Goal: Task Accomplishment & Management: Complete application form

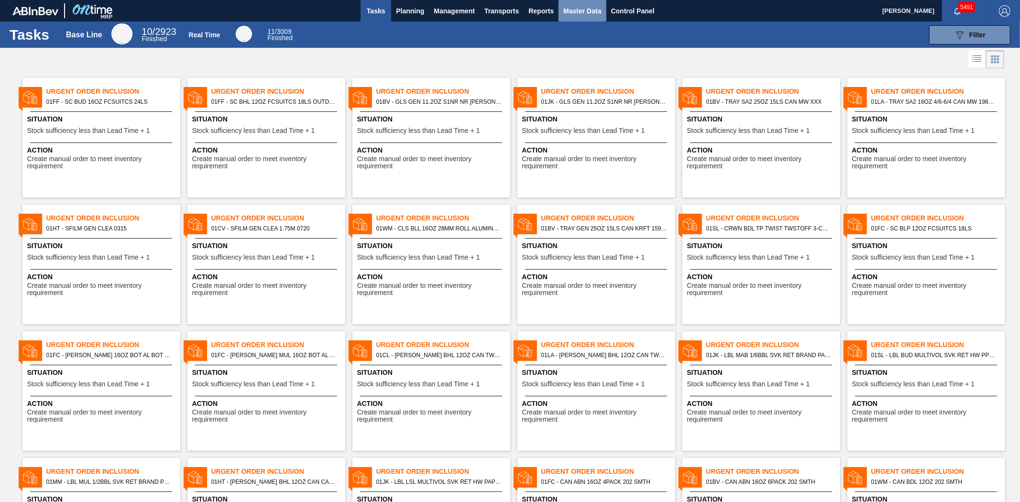
click at [579, 13] on span "Master Data" at bounding box center [582, 10] width 38 height 11
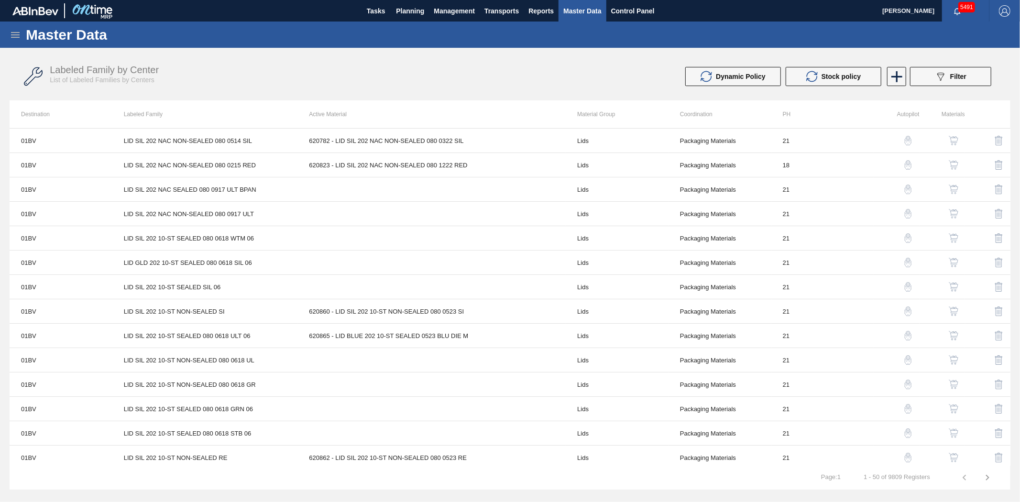
click at [11, 33] on icon at bounding box center [15, 34] width 11 height 11
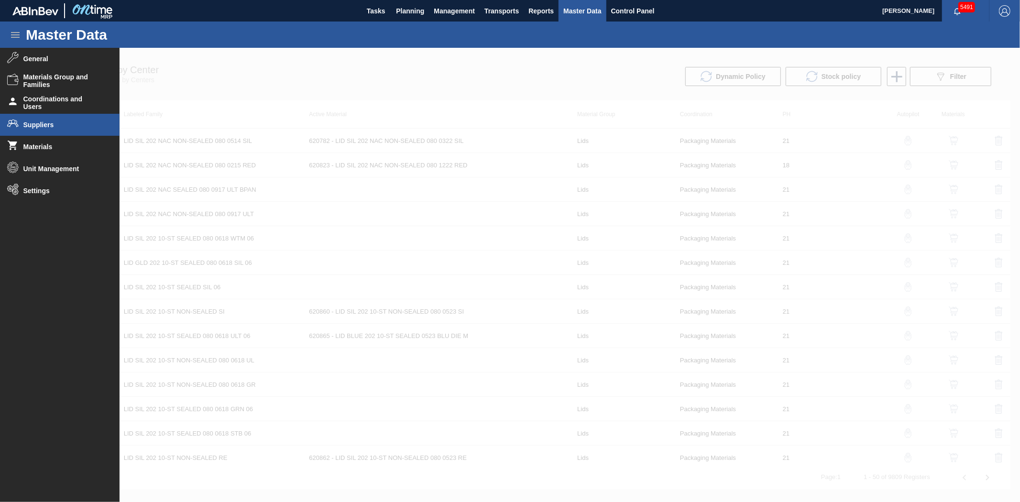
click at [44, 117] on li "Suppliers" at bounding box center [60, 125] width 120 height 22
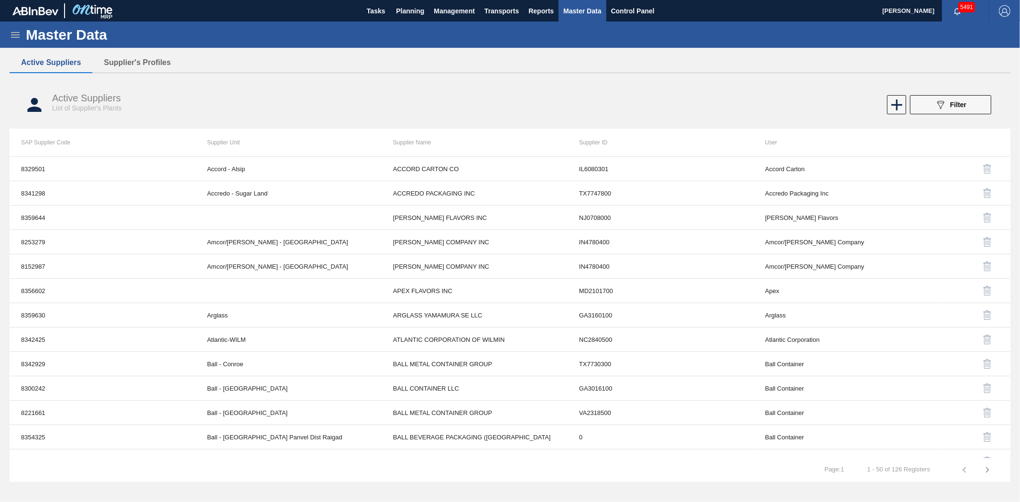
click at [10, 33] on icon at bounding box center [15, 34] width 11 height 11
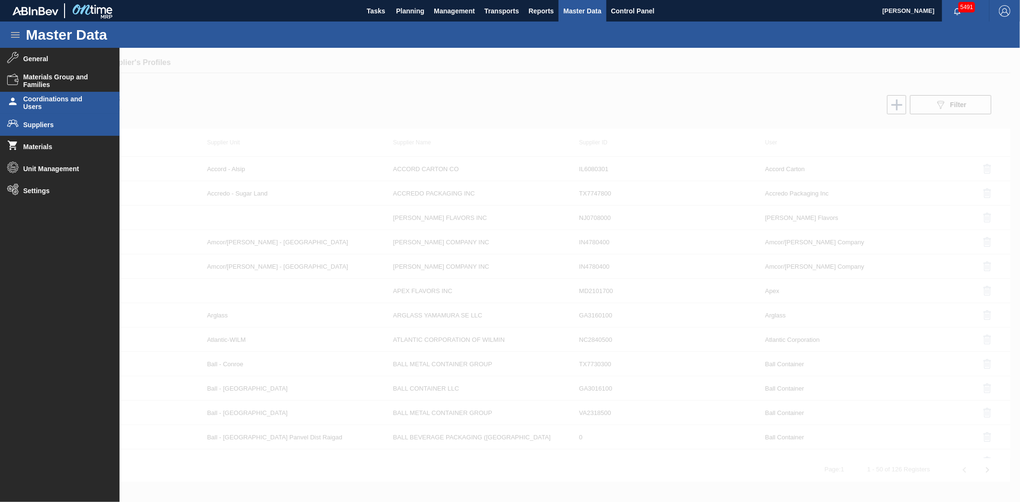
click at [33, 105] on span "Coordinations and Users" at bounding box center [62, 102] width 79 height 15
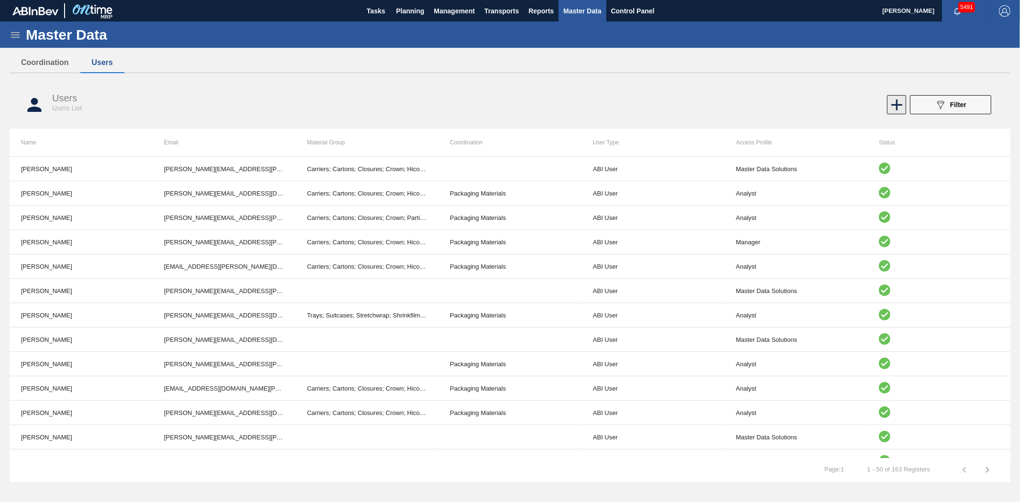
click at [897, 109] on icon at bounding box center [896, 104] width 11 height 11
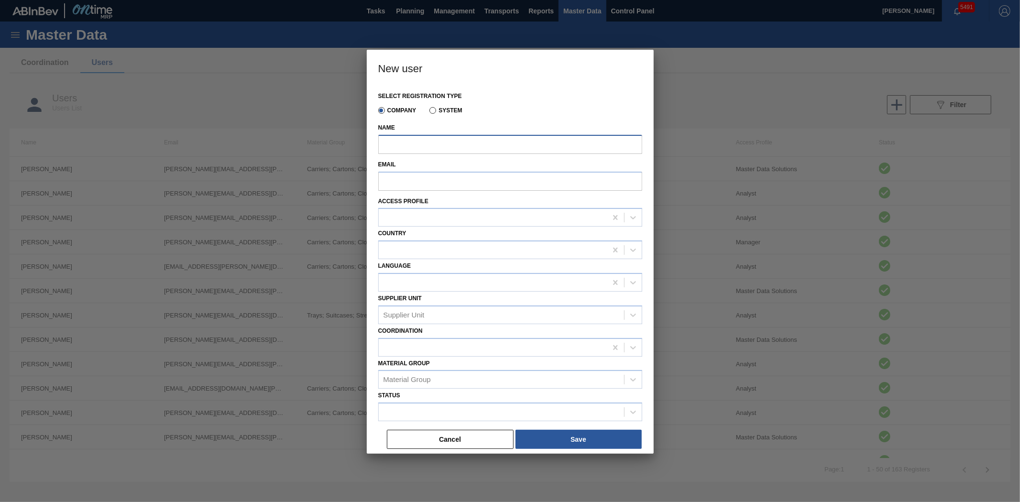
click at [437, 147] on input "Name" at bounding box center [510, 144] width 264 height 19
type input "[PERSON_NAME]"
click at [423, 180] on input "Email" at bounding box center [510, 181] width 264 height 19
paste input "[PERSON_NAME][EMAIL_ADDRESS][PERSON_NAME][DOMAIN_NAME]"
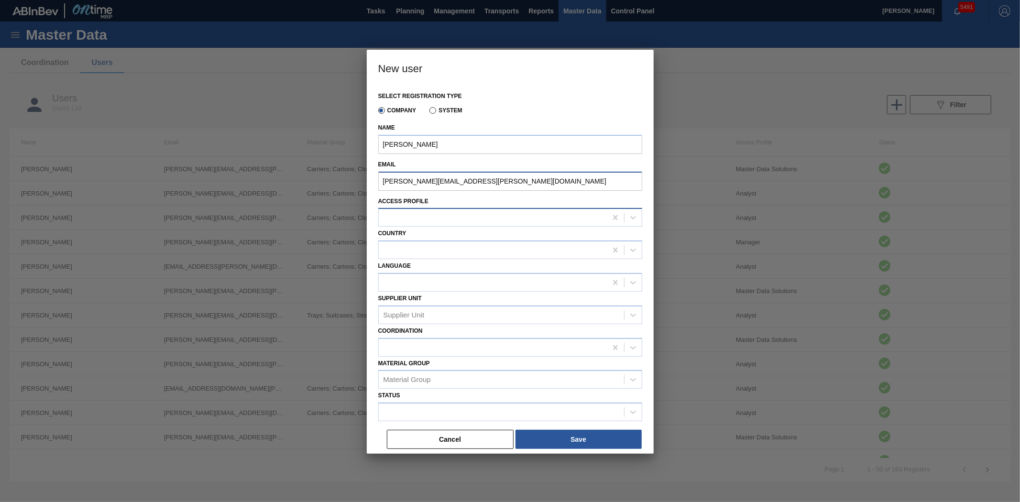
type input "[PERSON_NAME][EMAIL_ADDRESS][PERSON_NAME][DOMAIN_NAME]"
click at [429, 216] on div at bounding box center [493, 218] width 228 height 14
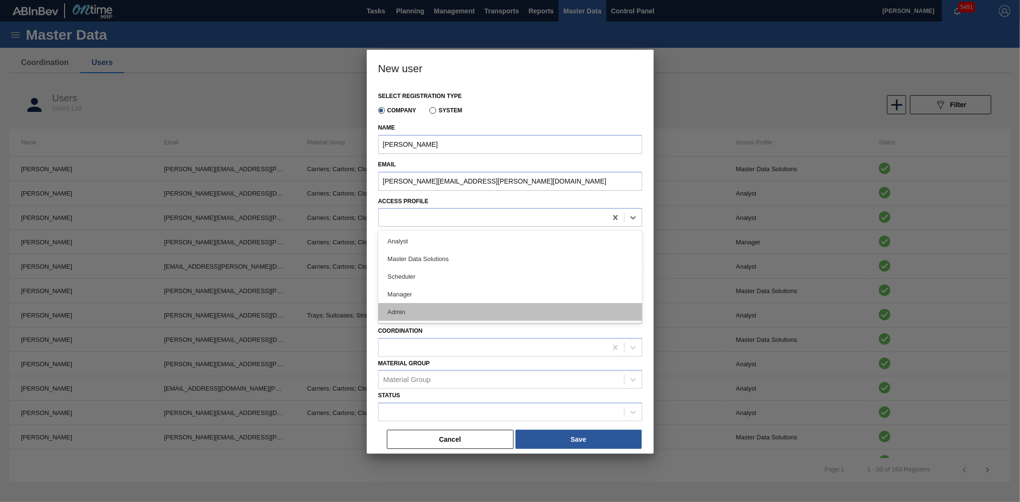
click at [433, 311] on div "Admin" at bounding box center [510, 312] width 264 height 18
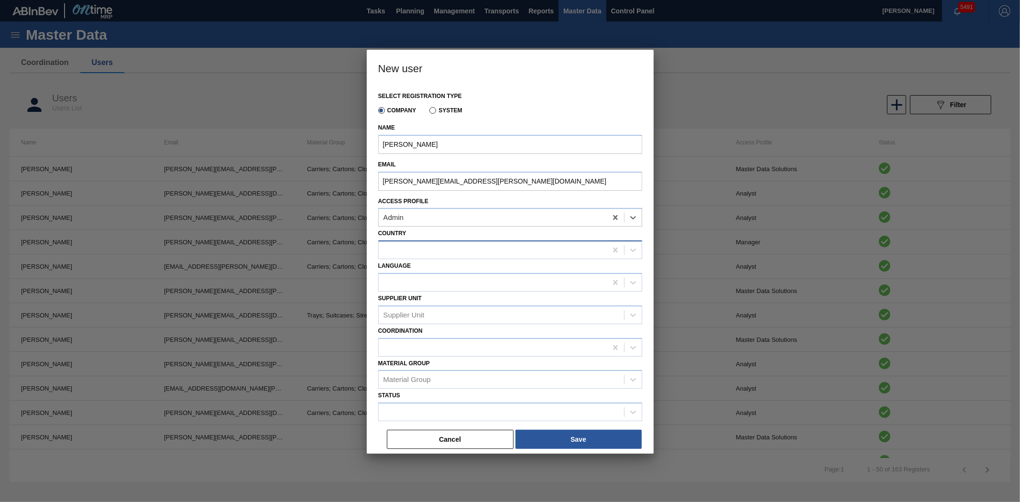
click at [465, 245] on div at bounding box center [493, 250] width 228 height 14
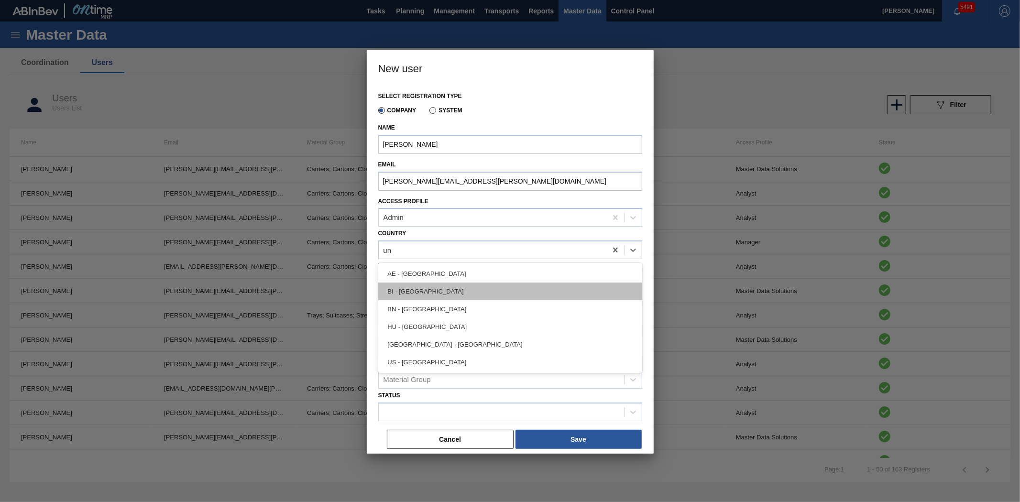
type input "uni"
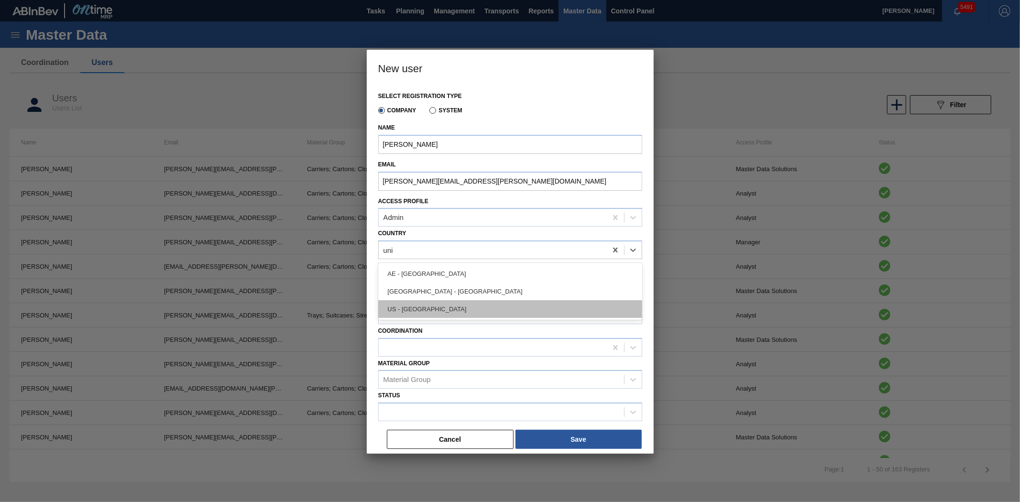
click at [495, 303] on div "US - [GEOGRAPHIC_DATA]" at bounding box center [510, 309] width 264 height 18
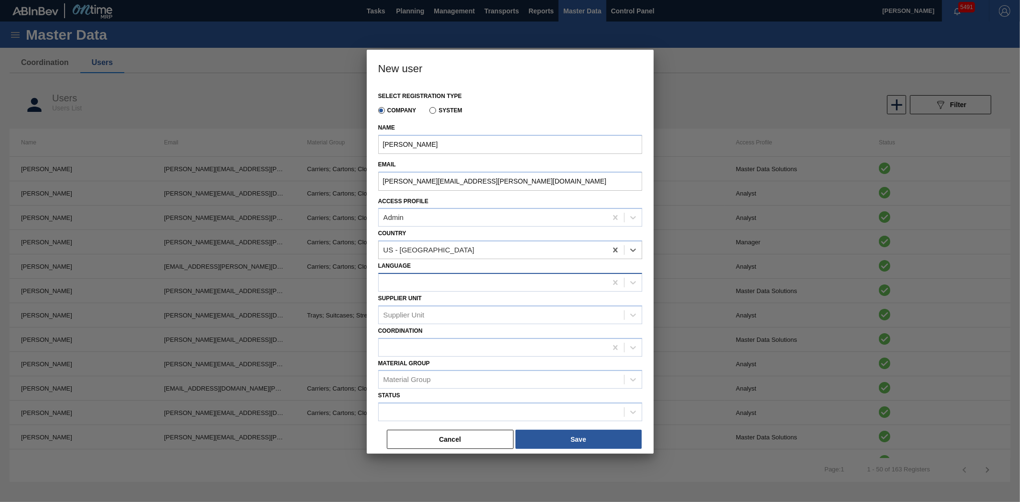
click at [481, 285] on div at bounding box center [493, 282] width 228 height 14
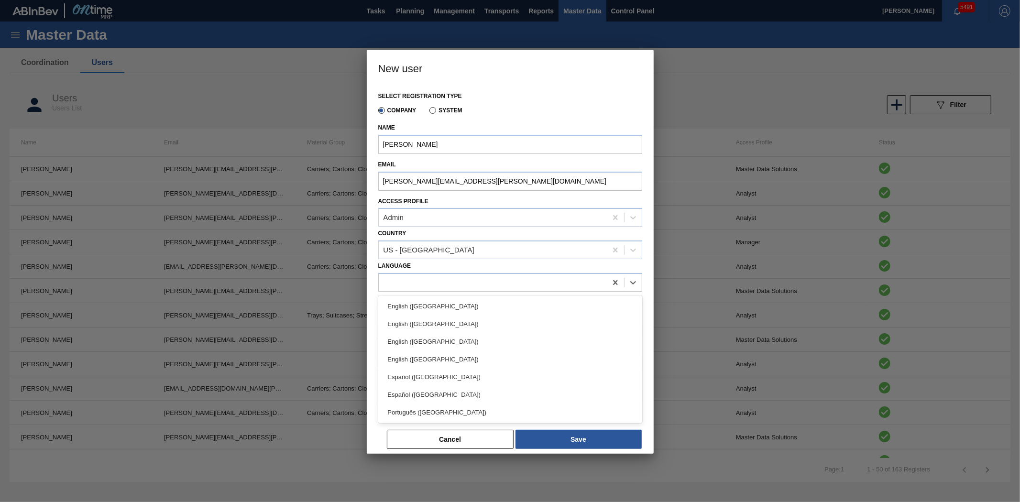
click at [480, 355] on div "English ([GEOGRAPHIC_DATA])" at bounding box center [510, 359] width 264 height 18
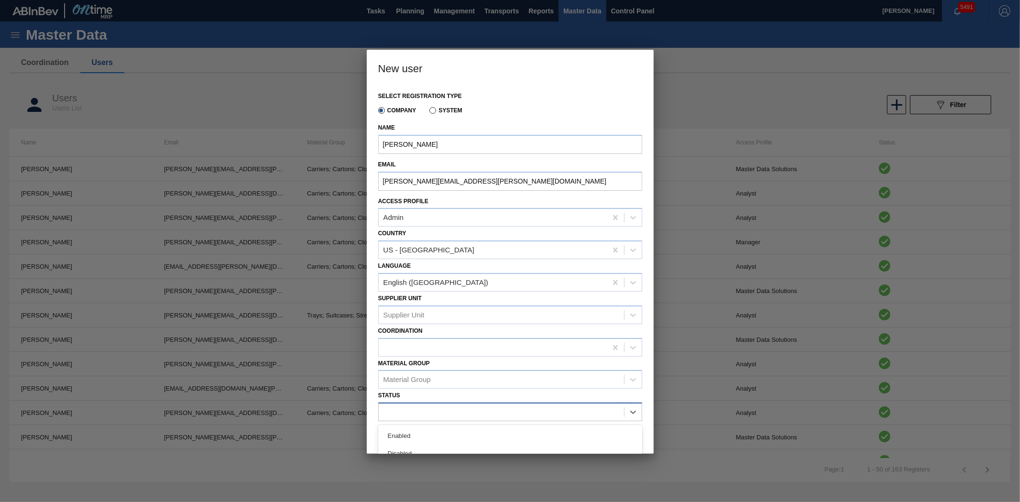
click at [451, 407] on div at bounding box center [501, 412] width 245 height 14
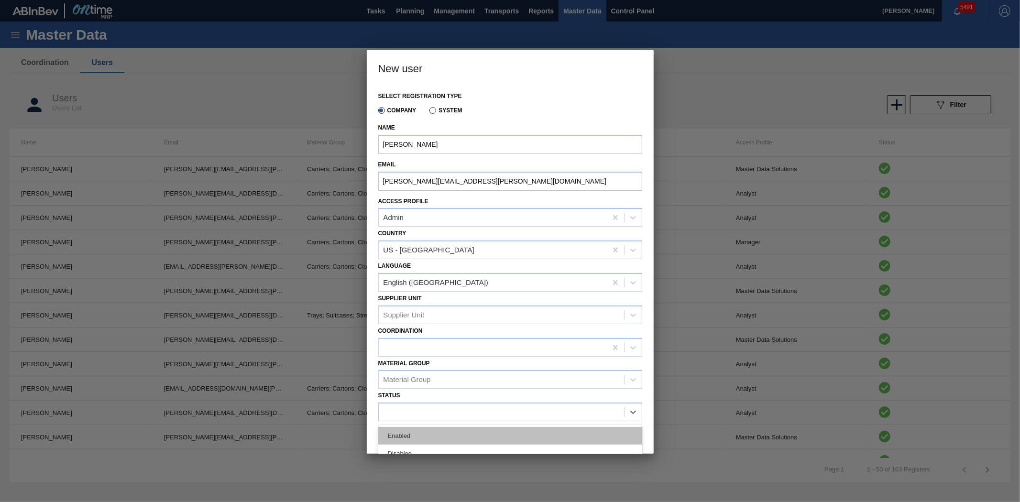
click at [434, 427] on div "Enabled" at bounding box center [510, 436] width 264 height 18
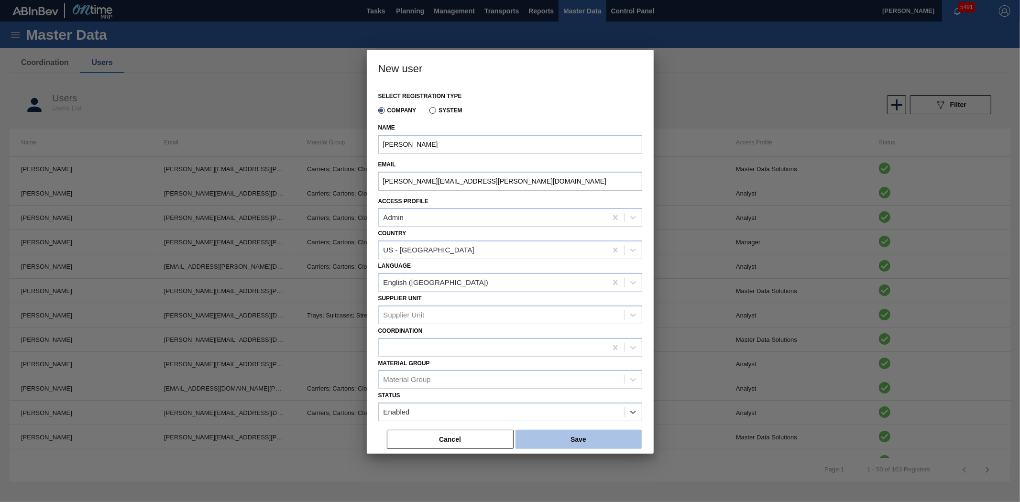
click at [560, 437] on button "Save" at bounding box center [578, 439] width 126 height 19
click at [489, 434] on button "Cancel" at bounding box center [450, 439] width 127 height 19
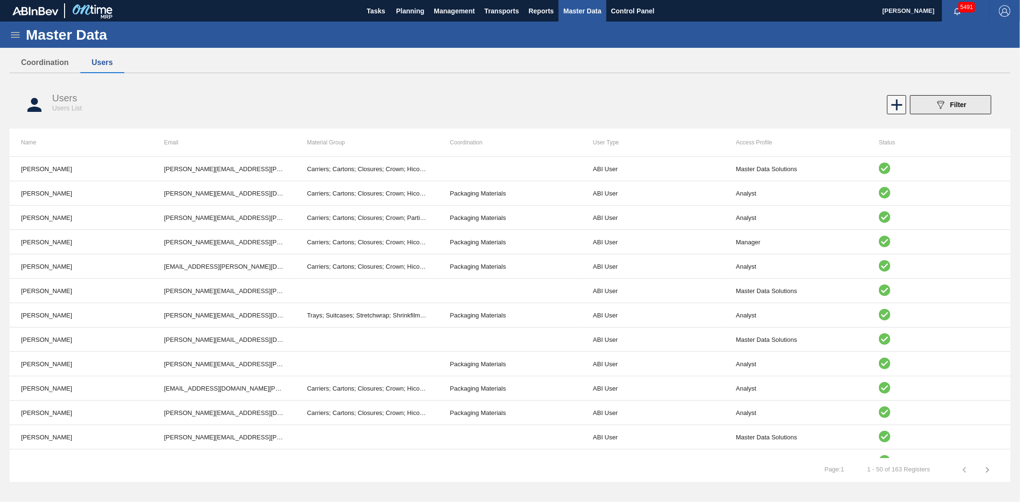
click at [938, 107] on icon "089F7B8B-B2A5-4AFE-B5C0-19BA573D28AC" at bounding box center [940, 104] width 11 height 11
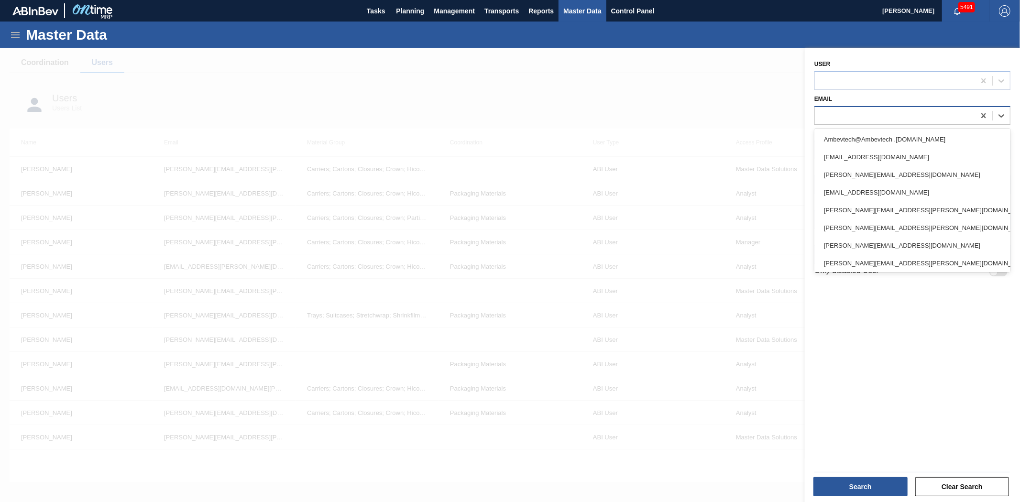
click at [866, 119] on div at bounding box center [895, 116] width 160 height 14
paste input "[PERSON_NAME][EMAIL_ADDRESS][PERSON_NAME][DOMAIN_NAME]"
type input "[PERSON_NAME][EMAIL_ADDRESS][PERSON_NAME][DOMAIN_NAME]"
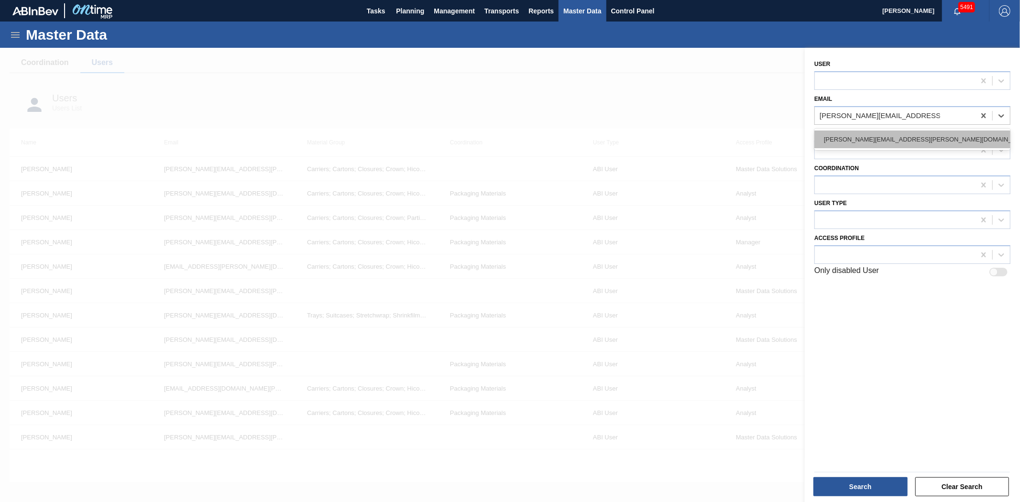
click at [856, 135] on div "[PERSON_NAME][EMAIL_ADDRESS][PERSON_NAME][DOMAIN_NAME]" at bounding box center [912, 140] width 196 height 18
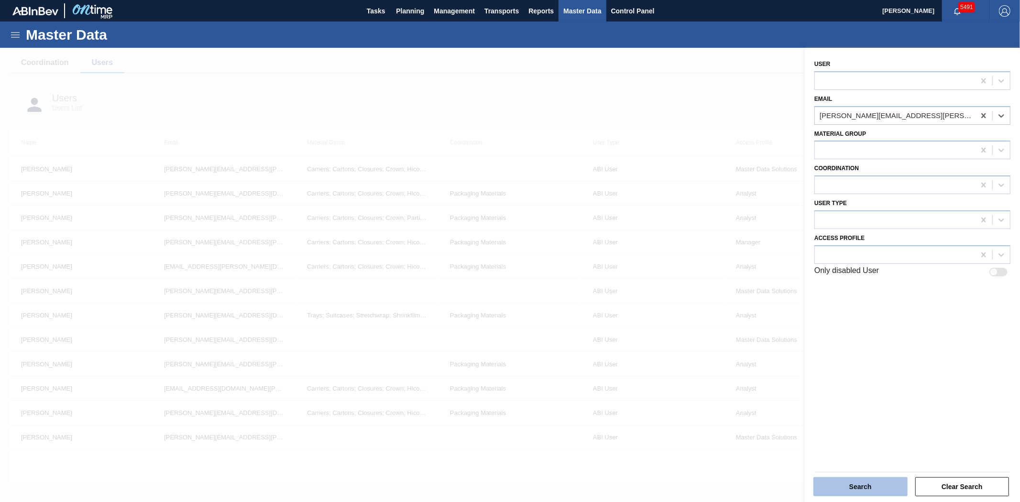
click at [860, 483] on button "Search" at bounding box center [860, 486] width 94 height 19
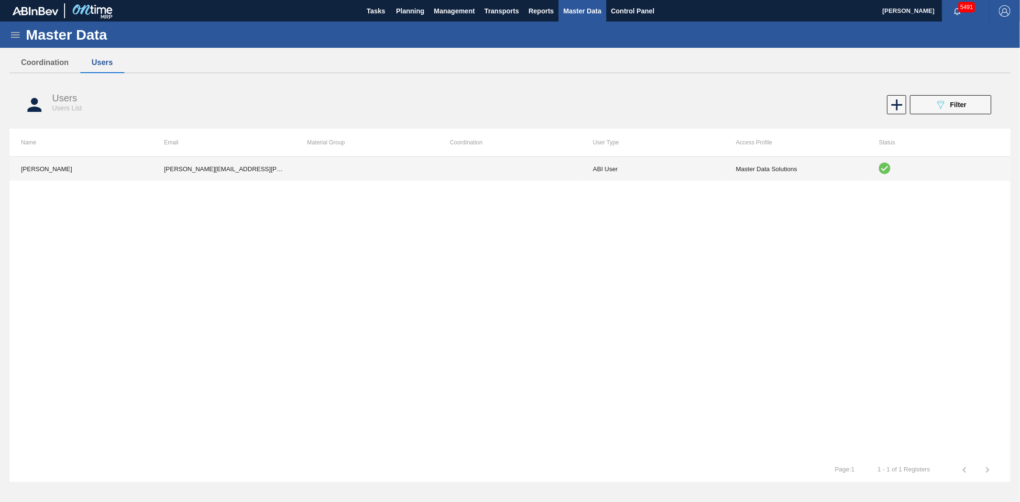
click at [459, 160] on td at bounding box center [509, 169] width 143 height 24
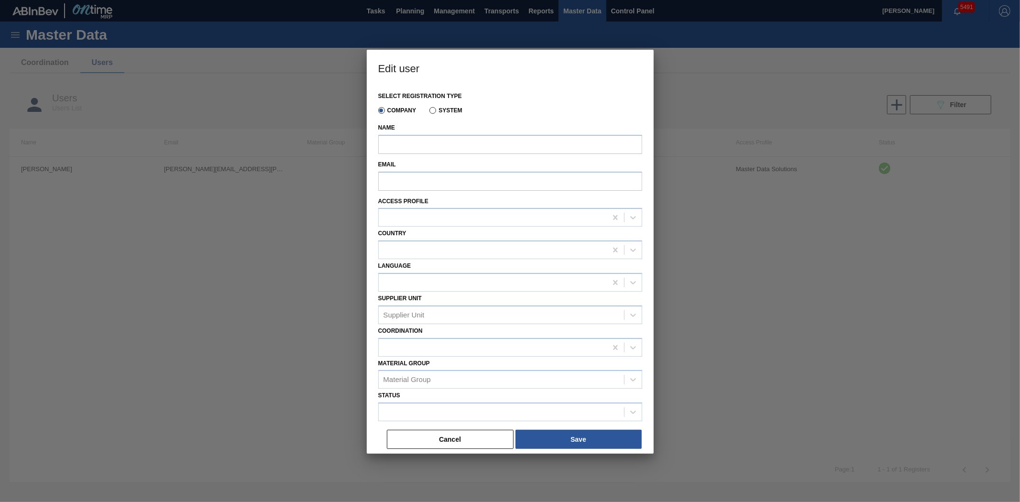
type input "[PERSON_NAME]"
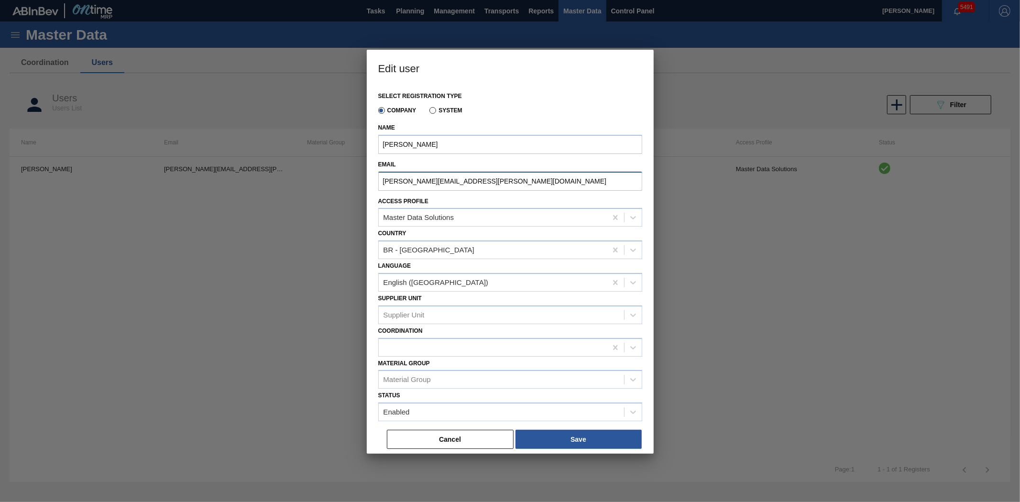
drag, startPoint x: 504, startPoint y: 183, endPoint x: 373, endPoint y: 184, distance: 131.5
click at [373, 184] on div "Select registration type Company System Name [PERSON_NAME] Email [PERSON_NAME][…" at bounding box center [510, 270] width 287 height 368
paste input "[PERSON_NAME].[PERSON_NAME]-ext@ab-i"
type input "[PERSON_NAME][EMAIL_ADDRESS][PERSON_NAME][DOMAIN_NAME]"
click at [491, 217] on div "Master Data Solutions" at bounding box center [493, 218] width 228 height 14
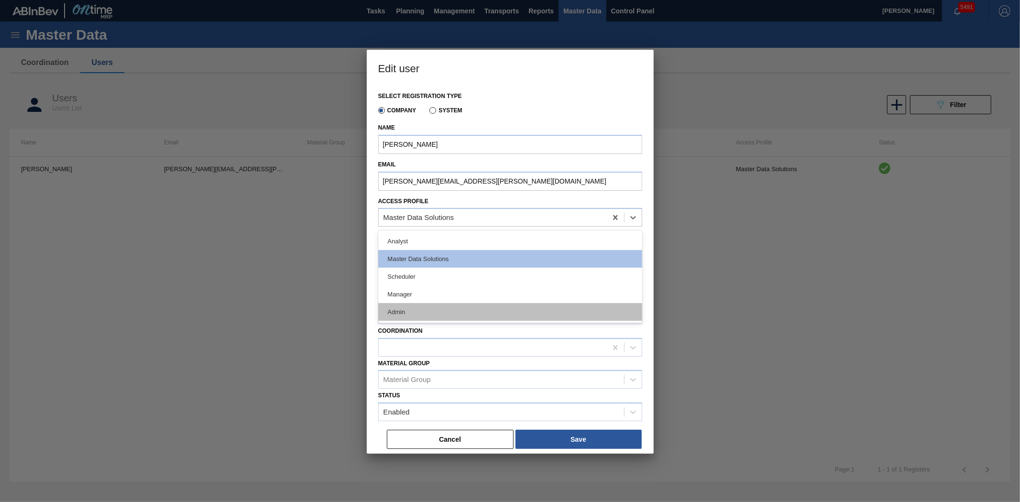
click at [435, 305] on div "Admin" at bounding box center [510, 312] width 264 height 18
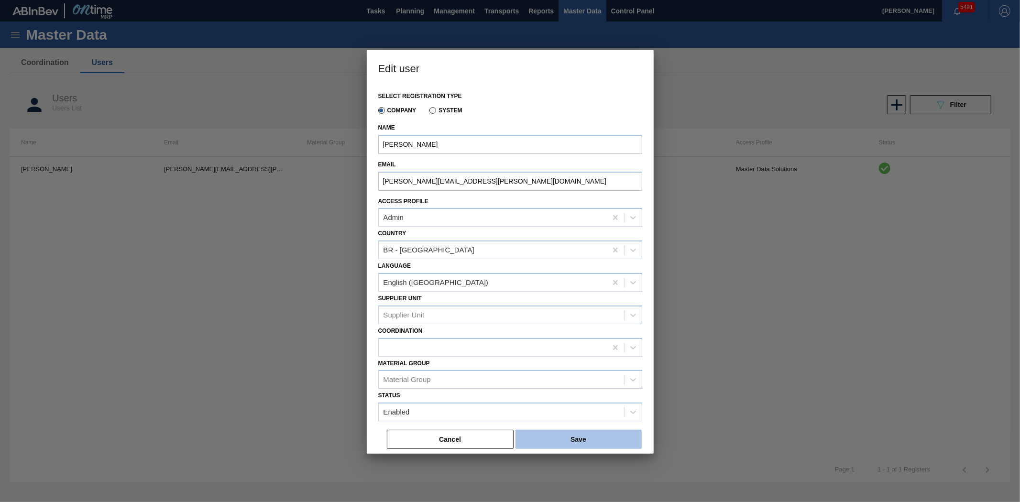
click at [553, 436] on button "Save" at bounding box center [578, 439] width 126 height 19
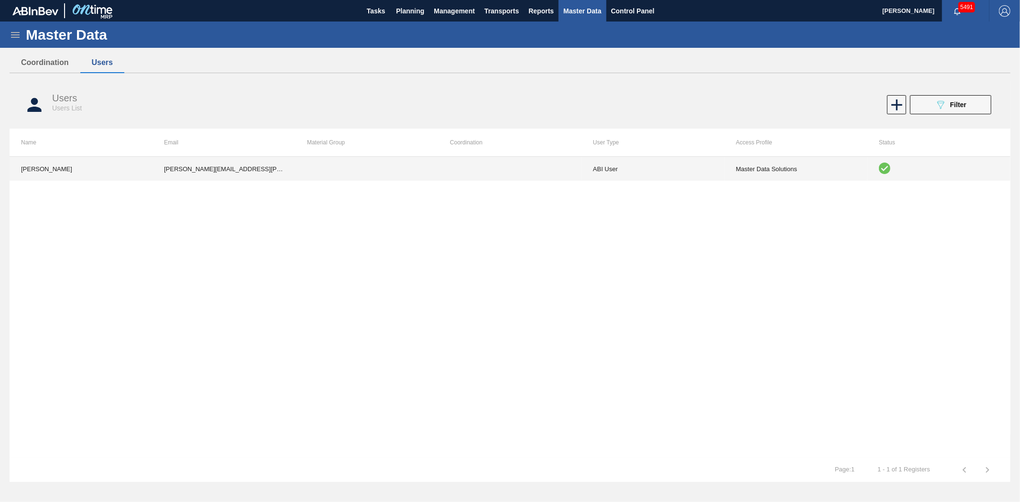
click at [604, 170] on td "ABI User" at bounding box center [652, 169] width 143 height 24
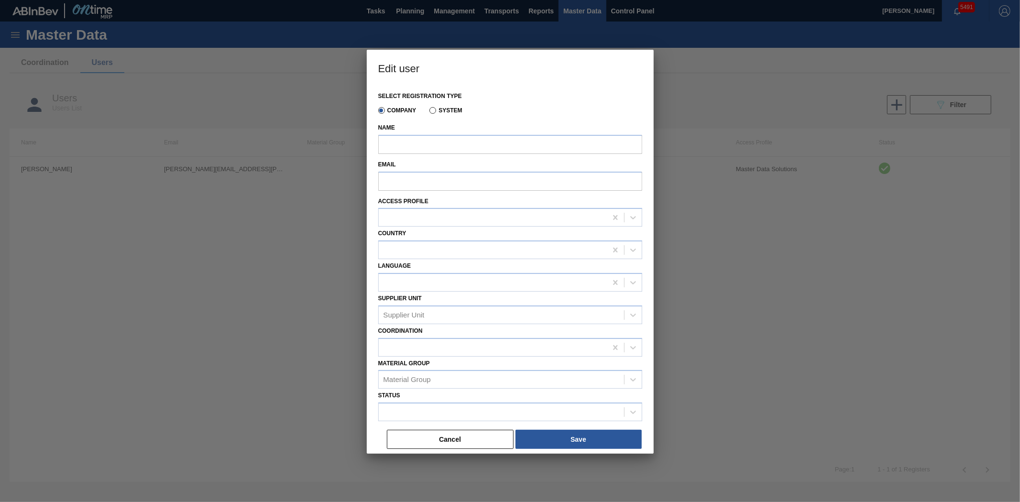
type input "[PERSON_NAME]"
type input "[PERSON_NAME][EMAIL_ADDRESS][PERSON_NAME][DOMAIN_NAME]"
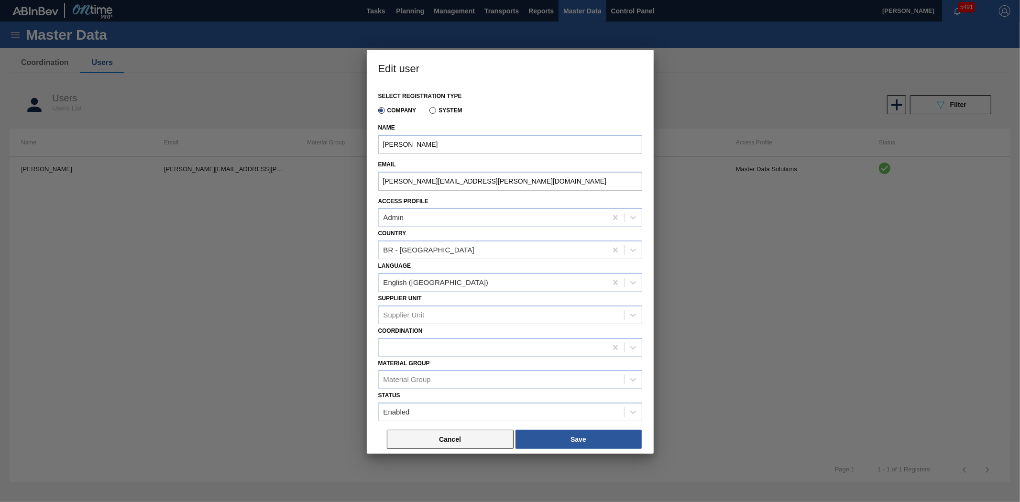
click at [466, 436] on button "Cancel" at bounding box center [450, 439] width 127 height 19
